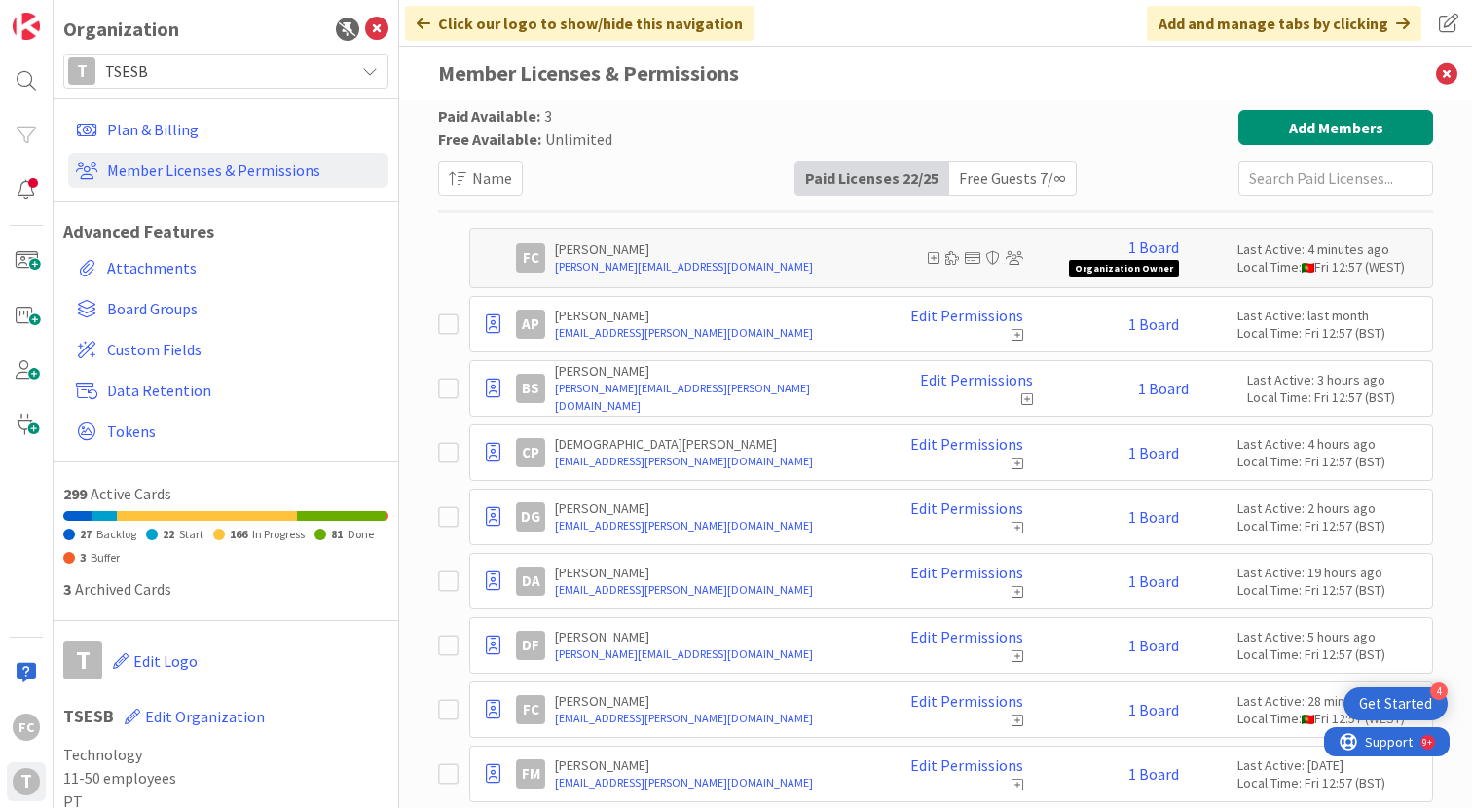
scroll to position [756, 0]
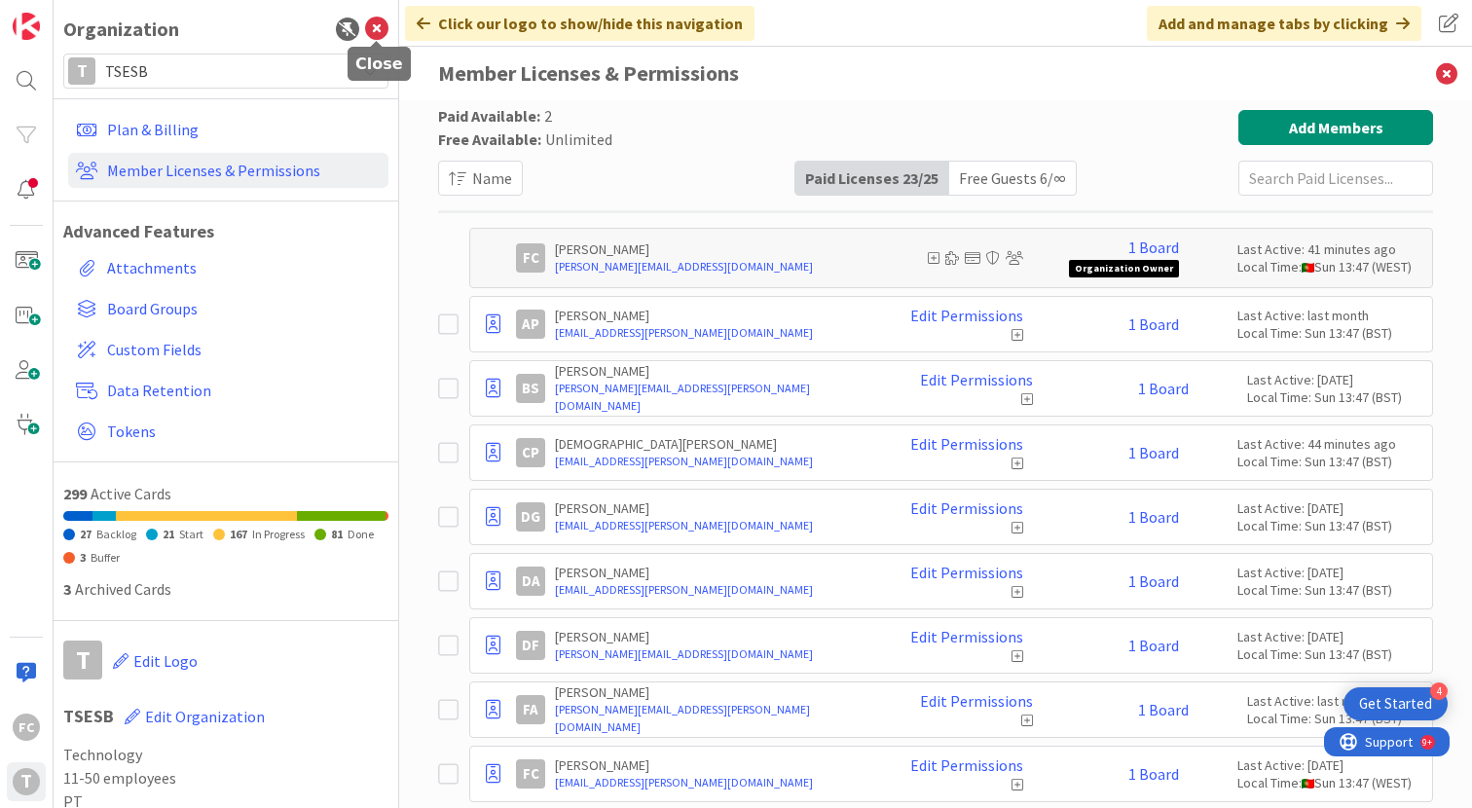
click at [377, 21] on icon at bounding box center [376, 29] width 23 height 23
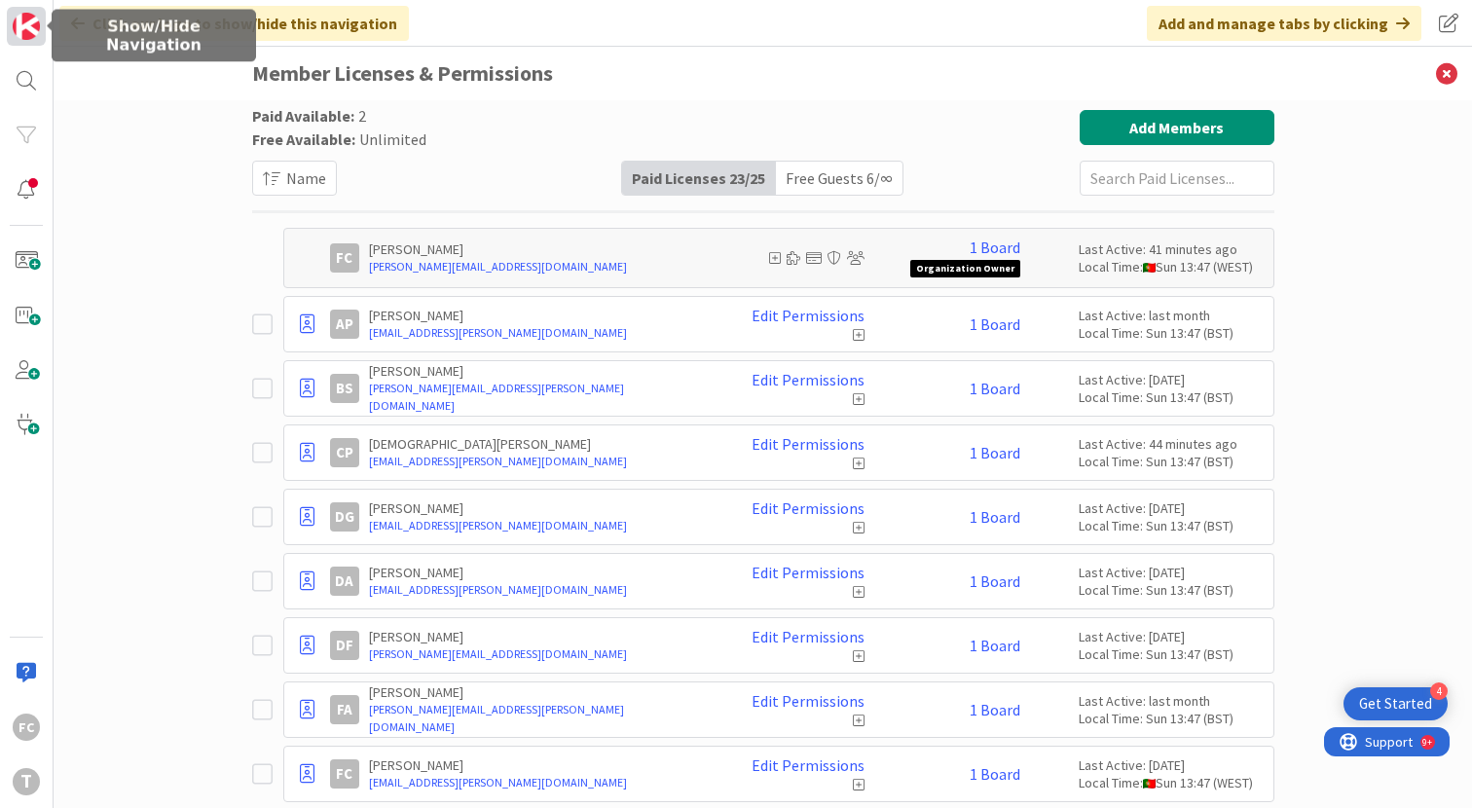
click at [25, 26] on img at bounding box center [26, 26] width 27 height 27
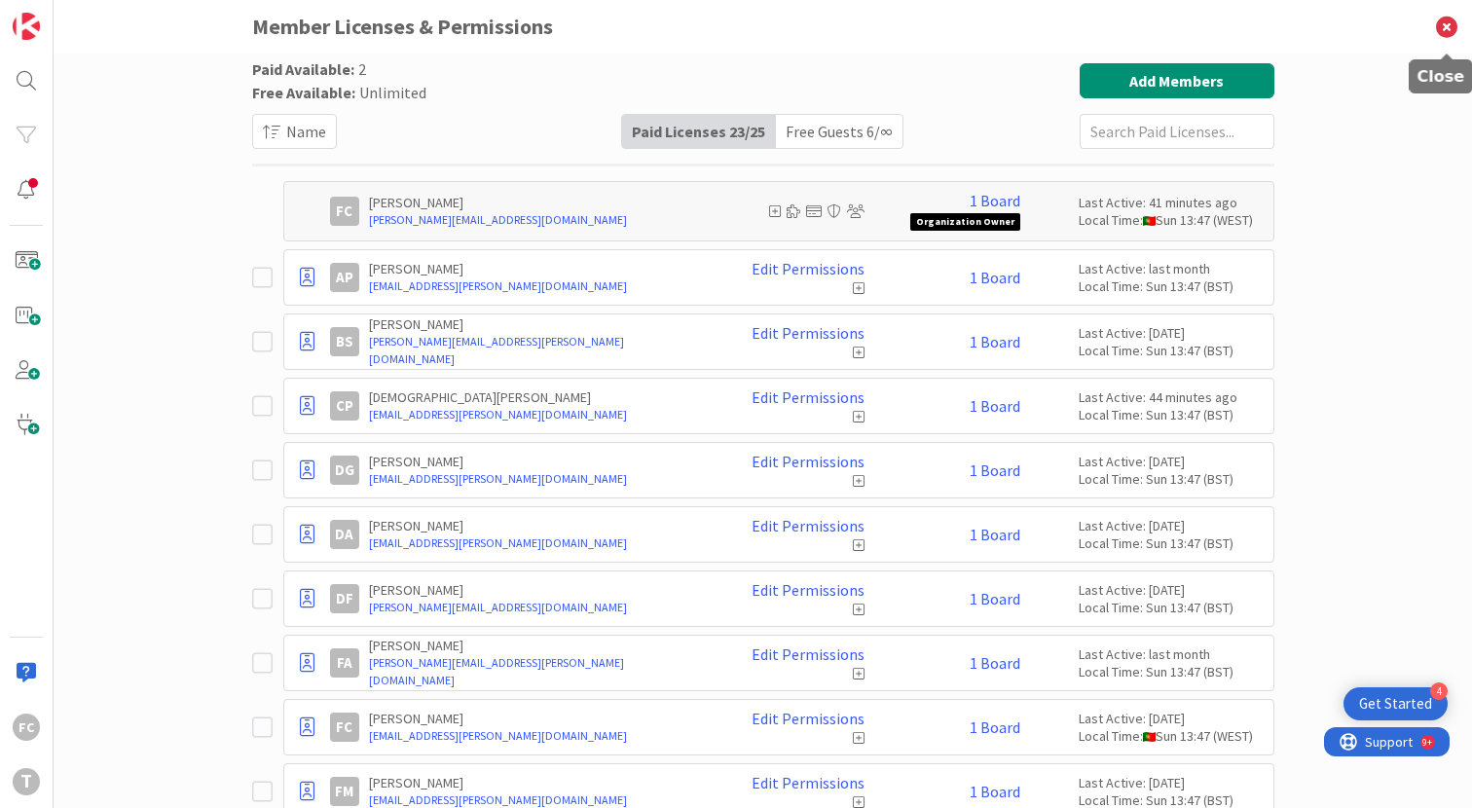
click at [1446, 26] on icon at bounding box center [1447, 27] width 51 height 54
